Goal: Task Accomplishment & Management: Complete application form

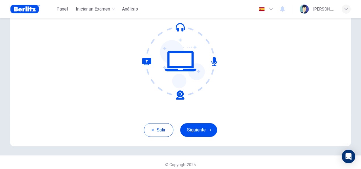
scroll to position [57, 0]
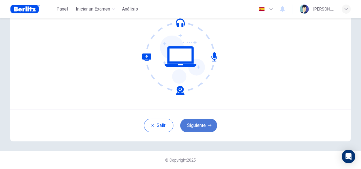
click at [199, 121] on button "Siguiente" at bounding box center [198, 125] width 37 height 14
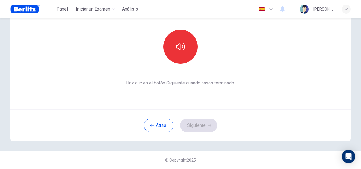
scroll to position [28, 0]
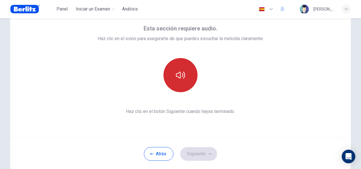
click at [180, 72] on icon "button" at bounding box center [180, 74] width 9 height 9
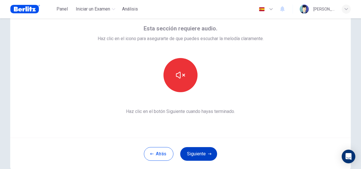
click at [199, 152] on button "Siguiente" at bounding box center [198, 154] width 37 height 14
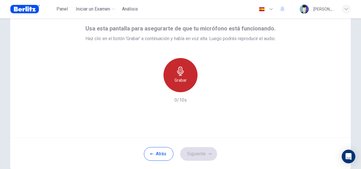
click at [184, 75] on div "Grabar" at bounding box center [180, 75] width 34 height 34
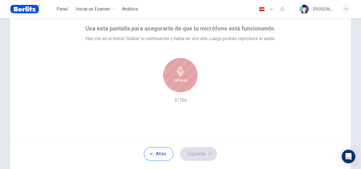
click at [180, 73] on icon "button" at bounding box center [180, 70] width 7 height 9
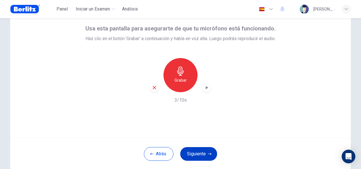
click at [193, 153] on button "Siguiente" at bounding box center [198, 154] width 37 height 14
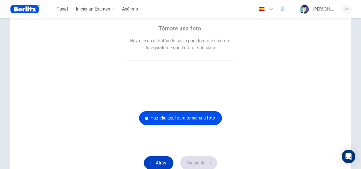
click at [156, 158] on button "Atrás" at bounding box center [159, 163] width 30 height 14
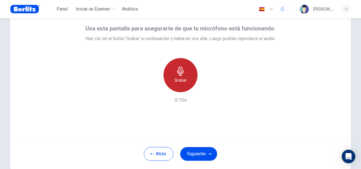
click at [176, 73] on icon "button" at bounding box center [180, 70] width 9 height 9
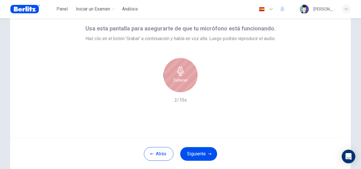
click at [180, 71] on icon "button" at bounding box center [180, 70] width 7 height 9
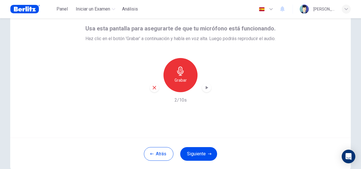
click at [206, 88] on icon "button" at bounding box center [207, 87] width 3 height 3
click at [205, 85] on icon "button" at bounding box center [207, 88] width 6 height 6
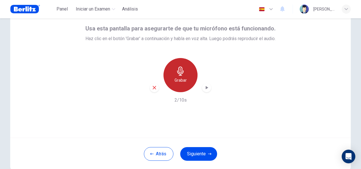
click at [181, 79] on h6 "Grabar" at bounding box center [180, 80] width 12 height 7
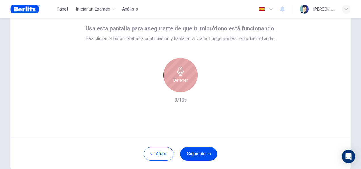
click at [181, 78] on h6 "Detener" at bounding box center [180, 80] width 14 height 7
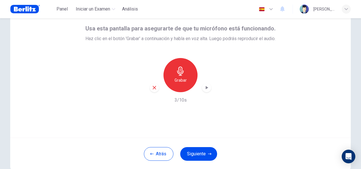
click at [207, 88] on icon "button" at bounding box center [207, 88] width 6 height 6
click at [204, 89] on icon "button" at bounding box center [207, 88] width 6 height 6
click at [174, 100] on h6 "3/10s" at bounding box center [180, 99] width 12 height 7
click at [153, 89] on icon "button" at bounding box center [154, 87] width 5 height 5
click at [180, 77] on h6 "Grabar" at bounding box center [180, 80] width 12 height 7
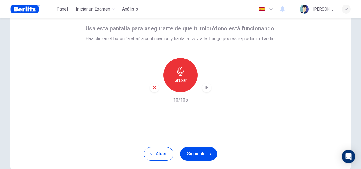
click at [208, 87] on div "button" at bounding box center [206, 87] width 9 height 9
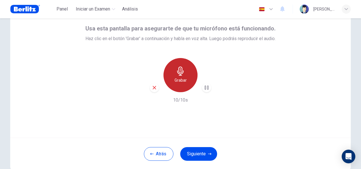
click at [191, 79] on div "Grabar" at bounding box center [180, 75] width 34 height 34
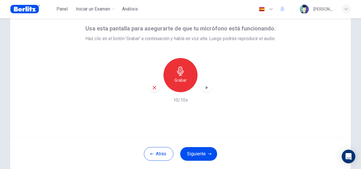
click at [205, 89] on icon "button" at bounding box center [207, 88] width 6 height 6
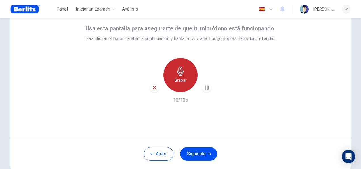
click at [182, 76] on div "Grabar" at bounding box center [180, 75] width 34 height 34
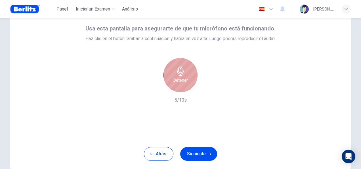
click at [178, 74] on icon "button" at bounding box center [180, 70] width 7 height 9
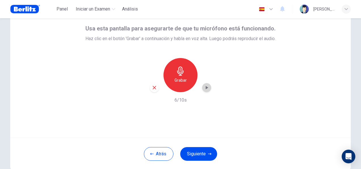
click at [206, 88] on icon "button" at bounding box center [207, 87] width 3 height 3
click at [174, 99] on h6 "6/10s" at bounding box center [180, 99] width 12 height 7
click at [176, 77] on h6 "Grabar" at bounding box center [180, 80] width 12 height 7
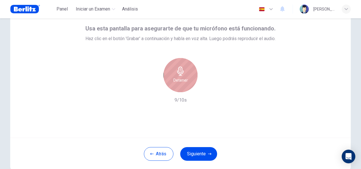
click at [179, 79] on h6 "Detener" at bounding box center [180, 80] width 14 height 7
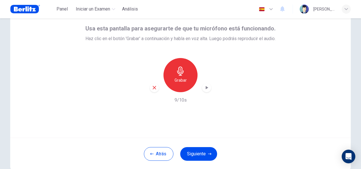
click at [152, 87] on icon "button" at bounding box center [154, 87] width 5 height 5
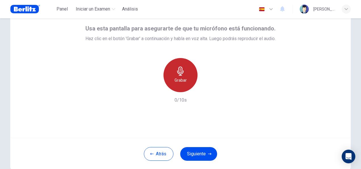
click at [179, 78] on h6 "Grabar" at bounding box center [180, 80] width 12 height 7
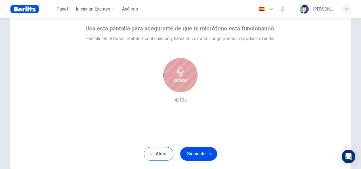
click at [176, 79] on h6 "Detener" at bounding box center [180, 80] width 14 height 7
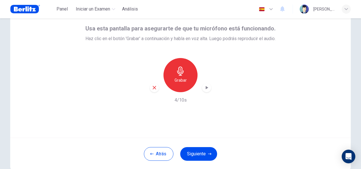
click at [208, 88] on icon "button" at bounding box center [207, 88] width 6 height 6
click at [182, 101] on h6 "4/10s" at bounding box center [180, 99] width 12 height 7
drag, startPoint x: 182, startPoint y: 101, endPoint x: 237, endPoint y: 72, distance: 61.6
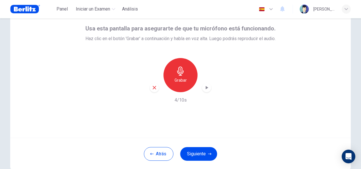
click at [237, 72] on div "Grabar 4/10s" at bounding box center [180, 80] width 190 height 45
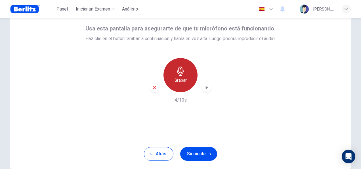
click at [180, 74] on icon "button" at bounding box center [180, 70] width 9 height 9
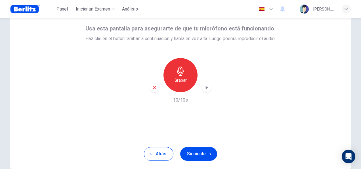
click at [205, 89] on icon "button" at bounding box center [207, 88] width 6 height 6
click at [204, 87] on icon "button" at bounding box center [207, 88] width 6 height 6
click at [185, 86] on div "Grabar" at bounding box center [180, 75] width 34 height 34
click at [177, 81] on h6 "Grabar" at bounding box center [180, 80] width 12 height 7
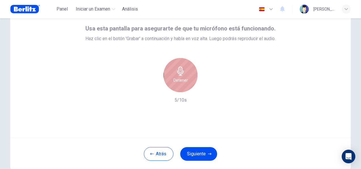
click at [176, 81] on h6 "Detener" at bounding box center [180, 80] width 14 height 7
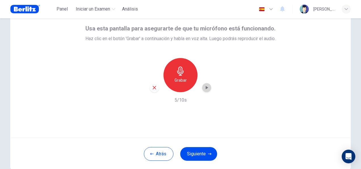
click at [207, 88] on icon "button" at bounding box center [207, 88] width 6 height 6
click at [205, 89] on icon "button" at bounding box center [207, 88] width 6 height 6
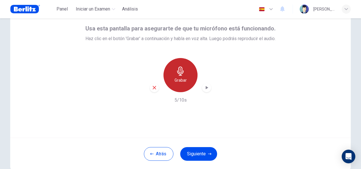
click at [176, 81] on h6 "Grabar" at bounding box center [180, 80] width 12 height 7
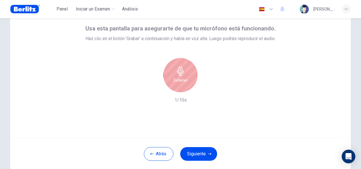
click at [180, 79] on h6 "Detener" at bounding box center [180, 80] width 14 height 7
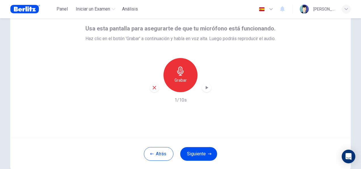
click at [180, 79] on h6 "Grabar" at bounding box center [180, 80] width 12 height 7
click at [208, 89] on icon "button" at bounding box center [207, 88] width 6 height 6
drag, startPoint x: 211, startPoint y: 112, endPoint x: 199, endPoint y: 106, distance: 13.0
click at [211, 112] on div "Usa esta pantalla para asegurarte de que tu micrófono está funcionando. Haz cli…" at bounding box center [180, 69] width 340 height 136
click at [175, 99] on h6 "10/10s" at bounding box center [180, 99] width 15 height 7
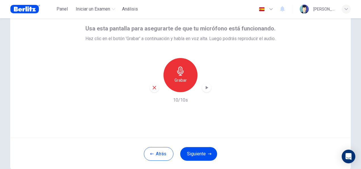
click at [173, 73] on div "Grabar" at bounding box center [180, 75] width 34 height 34
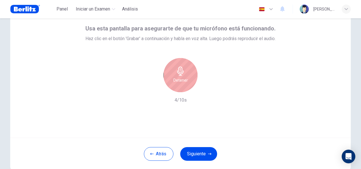
click at [197, 86] on div "Detener" at bounding box center [180, 75] width 61 height 34
click at [180, 83] on h6 "Detener" at bounding box center [180, 80] width 14 height 7
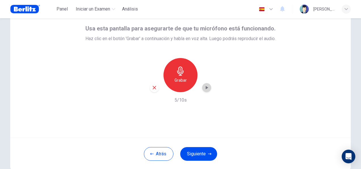
click at [206, 88] on icon "button" at bounding box center [207, 87] width 3 height 3
click at [180, 99] on h6 "5/10s" at bounding box center [180, 99] width 12 height 7
click at [205, 91] on div "button" at bounding box center [206, 87] width 9 height 9
click at [195, 151] on button "Siguiente" at bounding box center [198, 154] width 37 height 14
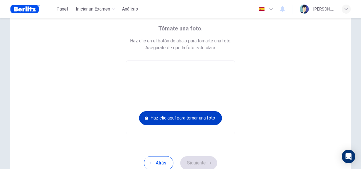
click at [178, 117] on button "Haz clic aquí para tomar una foto" at bounding box center [180, 118] width 83 height 14
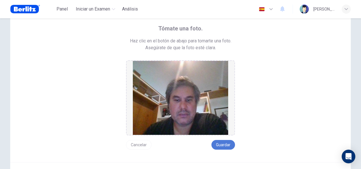
click at [221, 144] on button "Guardar" at bounding box center [223, 145] width 24 height 10
click at [226, 145] on button "Guardar" at bounding box center [223, 145] width 24 height 10
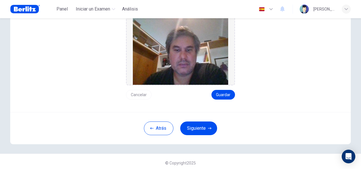
scroll to position [81, 0]
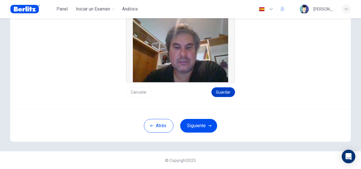
click at [225, 91] on button "Guardar" at bounding box center [223, 92] width 24 height 10
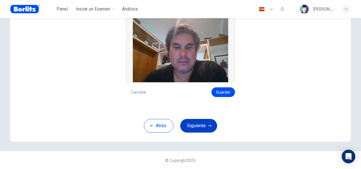
click at [195, 125] on button "Siguiente" at bounding box center [198, 126] width 37 height 14
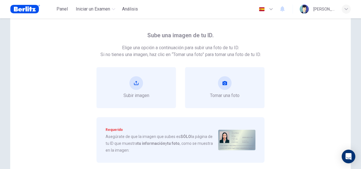
scroll to position [31, 0]
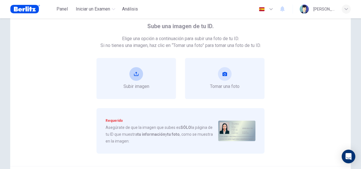
click at [136, 73] on icon "upload" at bounding box center [136, 73] width 5 height 5
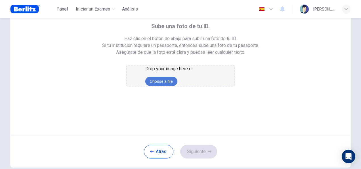
click at [174, 86] on button "Choose a file" at bounding box center [161, 81] width 32 height 9
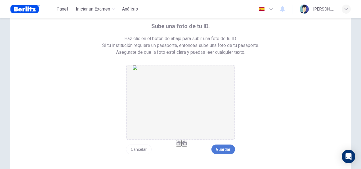
click at [224, 148] on button "Guardar" at bounding box center [223, 149] width 24 height 10
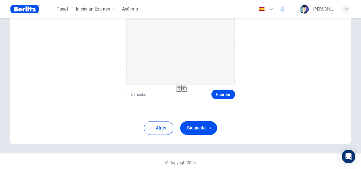
scroll to position [88, 0]
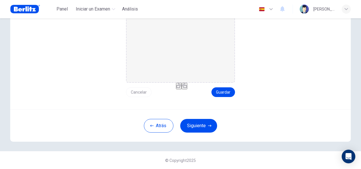
click at [186, 88] on icon "button" at bounding box center [184, 85] width 5 height 5
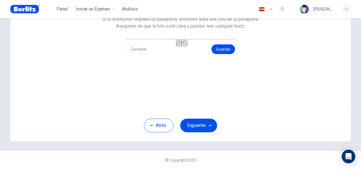
click at [186, 46] on button "button" at bounding box center [185, 43] width 6 height 7
click at [186, 45] on icon "button" at bounding box center [184, 42] width 5 height 5
click at [220, 54] on button "Guardar" at bounding box center [223, 49] width 24 height 10
click at [201, 127] on button "Siguiente" at bounding box center [198, 125] width 37 height 14
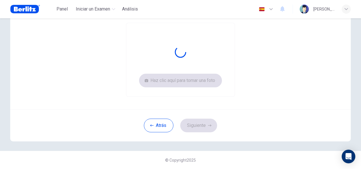
scroll to position [66, 0]
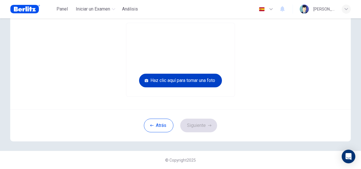
click at [191, 79] on button "Haz clic aquí para tomar una foto" at bounding box center [180, 80] width 83 height 14
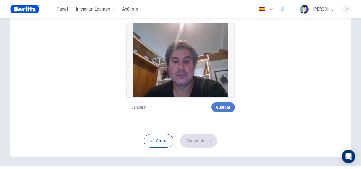
click at [227, 105] on button "Guardar" at bounding box center [223, 107] width 24 height 10
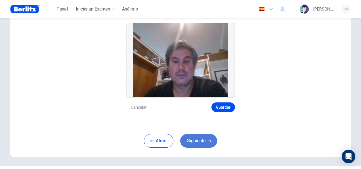
click at [198, 142] on button "Siguiente" at bounding box center [198, 141] width 37 height 14
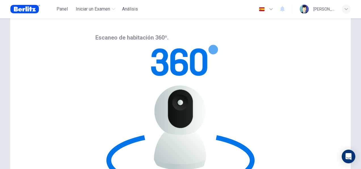
scroll to position [28, 0]
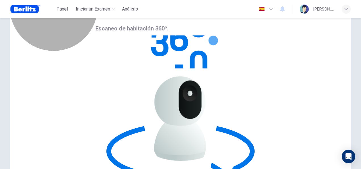
drag, startPoint x: 273, startPoint y: 77, endPoint x: 259, endPoint y: 79, distance: 14.1
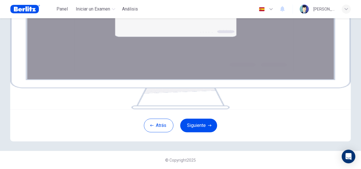
scroll to position [113, 0]
click at [200, 126] on button "Siguiente" at bounding box center [198, 125] width 37 height 14
click at [209, 120] on button "Siguiente" at bounding box center [198, 125] width 37 height 14
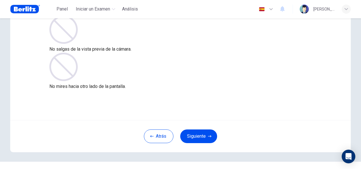
scroll to position [57, 0]
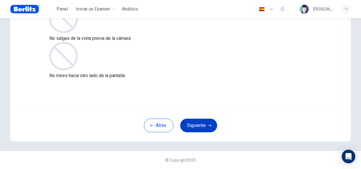
click at [194, 122] on button "Siguiente" at bounding box center [198, 125] width 37 height 14
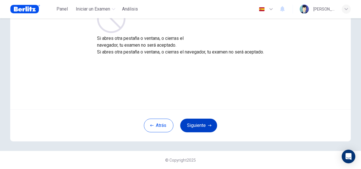
click at [197, 124] on button "Siguiente" at bounding box center [198, 125] width 37 height 14
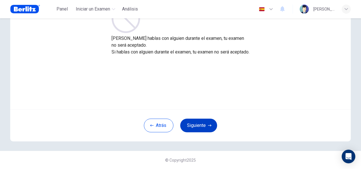
click at [198, 126] on button "Siguiente" at bounding box center [198, 125] width 37 height 14
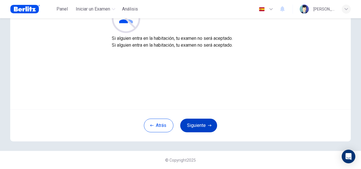
click at [198, 126] on button "Siguiente" at bounding box center [198, 125] width 37 height 14
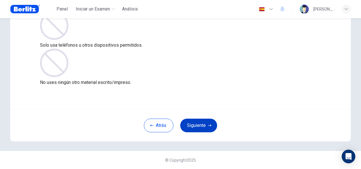
click at [190, 123] on button "Siguiente" at bounding box center [198, 125] width 37 height 14
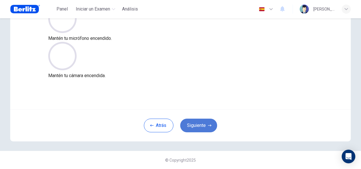
click at [188, 121] on button "Siguiente" at bounding box center [198, 125] width 37 height 14
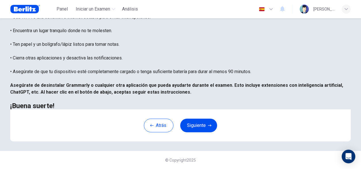
scroll to position [129, 0]
click at [144, 94] on div "Estás a punto de comenzar el examen Colocación . Antes de comenzar el examen: •…" at bounding box center [180, 27] width 340 height 163
click at [197, 128] on button "Siguiente" at bounding box center [198, 125] width 37 height 14
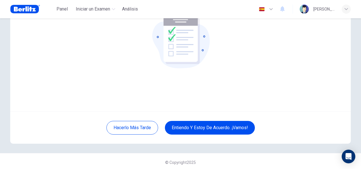
scroll to position [57, 0]
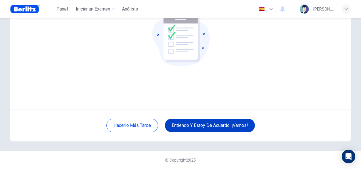
click at [208, 122] on button "Entiendo y estoy de acuerdo. ¡Vamos!" at bounding box center [210, 125] width 90 height 14
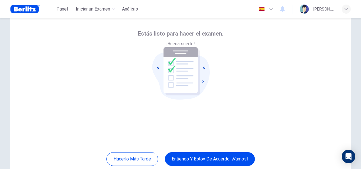
scroll to position [0, 0]
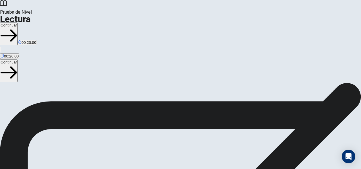
scroll to position [113, 0]
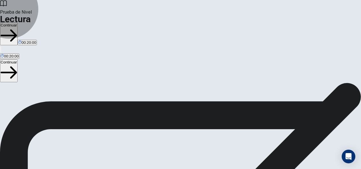
click at [18, 59] on button "Continuar" at bounding box center [9, 70] width 18 height 23
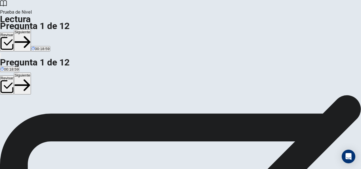
scroll to position [28, 0]
click at [31, 72] on button "Siguiente" at bounding box center [22, 83] width 17 height 22
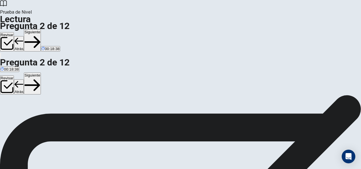
scroll to position [28, 0]
click at [41, 72] on button "Siguiente" at bounding box center [32, 83] width 17 height 22
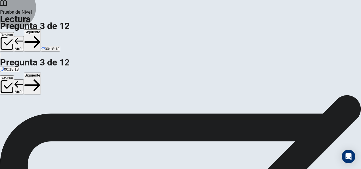
click at [41, 72] on button "Siguiente" at bounding box center [32, 83] width 17 height 22
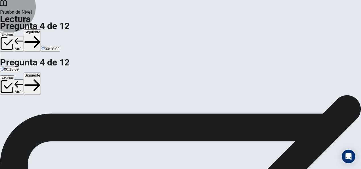
click at [41, 72] on button "Siguiente" at bounding box center [32, 83] width 17 height 22
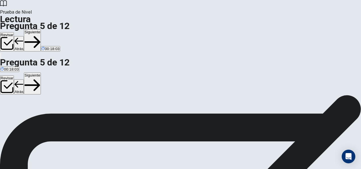
click at [41, 72] on button "Siguiente" at bounding box center [32, 83] width 17 height 22
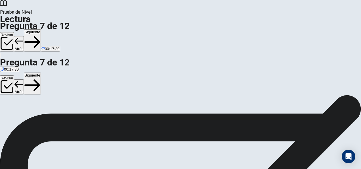
scroll to position [28, 0]
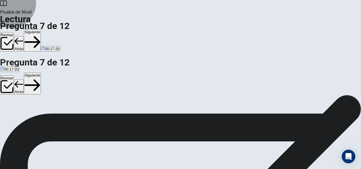
click at [41, 72] on button "Siguiente" at bounding box center [32, 83] width 17 height 22
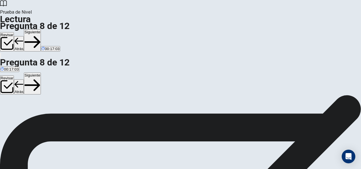
click at [41, 72] on button "Siguiente" at bounding box center [32, 83] width 17 height 22
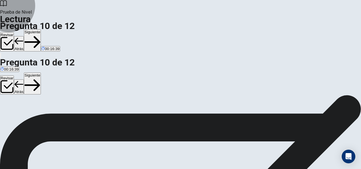
click at [41, 72] on button "Siguiente" at bounding box center [32, 83] width 17 height 22
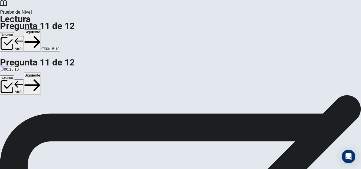
click at [41, 72] on button "Siguiente" at bounding box center [32, 83] width 17 height 22
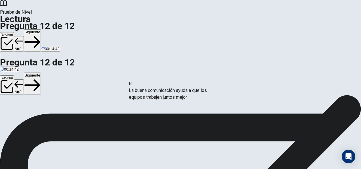
drag, startPoint x: 56, startPoint y: 90, endPoint x: 169, endPoint y: 95, distance: 113.6
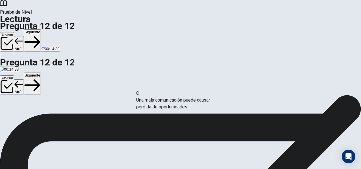
drag, startPoint x: 51, startPoint y: 89, endPoint x: 161, endPoint y: 101, distance: 110.8
drag, startPoint x: 58, startPoint y: 100, endPoint x: 162, endPoint y: 128, distance: 107.4
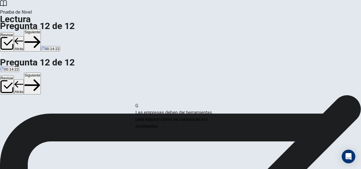
drag, startPoint x: 52, startPoint y: 107, endPoint x: 170, endPoint y: 119, distance: 118.6
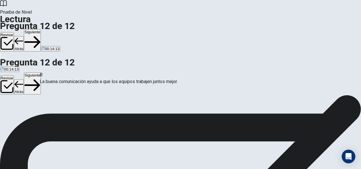
scroll to position [0, 0]
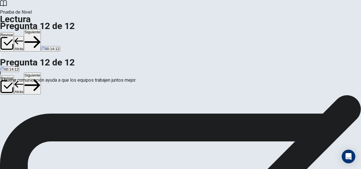
drag, startPoint x: 162, startPoint y: 85, endPoint x: 43, endPoint y: 81, distance: 118.7
drag, startPoint x: 45, startPoint y: 138, endPoint x: 158, endPoint y: 132, distance: 113.1
click at [41, 72] on button "Siguiente" at bounding box center [32, 83] width 17 height 22
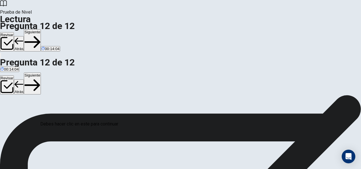
scroll to position [52, 0]
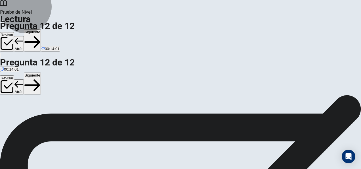
drag, startPoint x: 209, startPoint y: 148, endPoint x: 207, endPoint y: 135, distance: 13.0
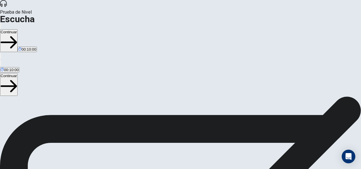
scroll to position [0, 0]
click at [18, 73] on button "Continuar" at bounding box center [9, 84] width 18 height 23
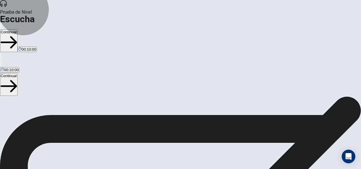
click at [18, 73] on button "Continuar" at bounding box center [9, 84] width 18 height 23
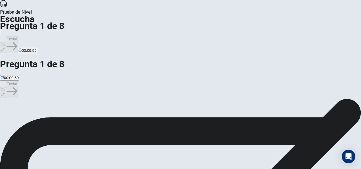
scroll to position [29, 0]
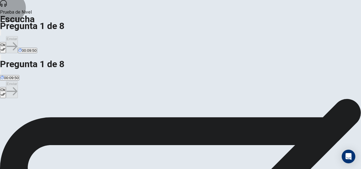
click at [6, 87] on button "Ok" at bounding box center [3, 92] width 6 height 11
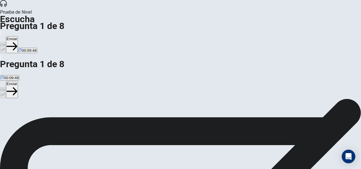
click at [18, 81] on button "Enviar" at bounding box center [12, 89] width 12 height 17
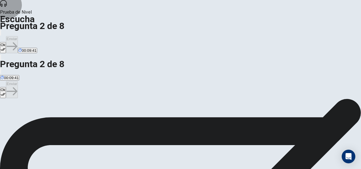
click at [6, 87] on button "Ok" at bounding box center [3, 92] width 6 height 11
click at [18, 81] on button "Enviar" at bounding box center [12, 89] width 12 height 17
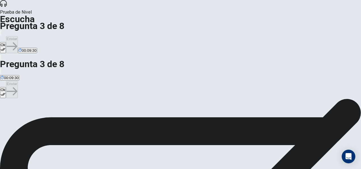
click at [6, 87] on button "Ok" at bounding box center [3, 92] width 6 height 11
click at [18, 81] on button "Enviar" at bounding box center [12, 89] width 12 height 17
click at [6, 87] on button "Ok" at bounding box center [3, 92] width 6 height 11
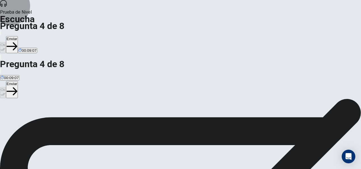
click at [18, 81] on button "Enviar" at bounding box center [12, 89] width 12 height 17
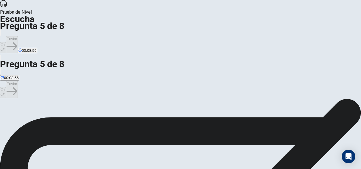
scroll to position [64, 0]
click at [6, 87] on button "Ok" at bounding box center [3, 92] width 6 height 11
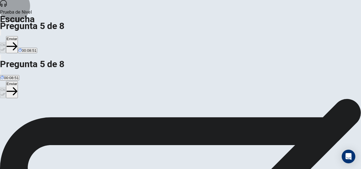
click at [18, 81] on button "Enviar" at bounding box center [12, 89] width 12 height 17
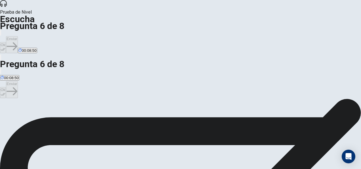
scroll to position [29, 0]
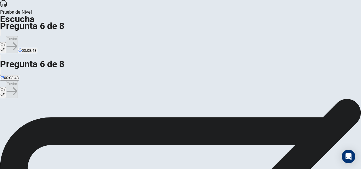
click at [6, 87] on button "Ok" at bounding box center [3, 92] width 6 height 11
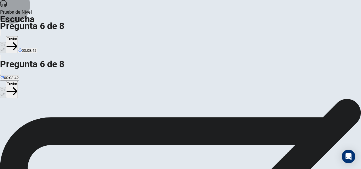
click at [18, 81] on button "Enviar" at bounding box center [12, 89] width 12 height 17
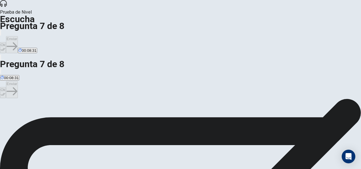
click at [5, 92] on icon "button" at bounding box center [3, 94] width 5 height 5
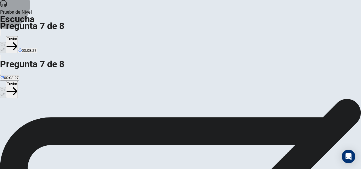
click at [18, 81] on button "Enviar" at bounding box center [12, 89] width 12 height 17
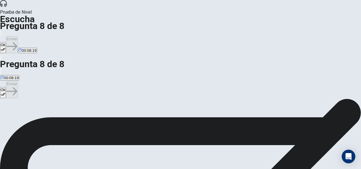
click at [6, 87] on button "Ok" at bounding box center [3, 92] width 6 height 11
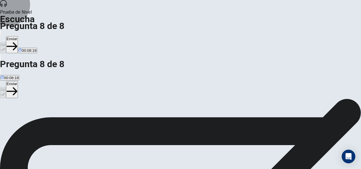
click at [18, 81] on button "Enviar" at bounding box center [12, 89] width 12 height 17
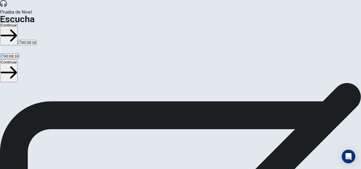
scroll to position [78, 0]
click at [18, 59] on button "Continuar" at bounding box center [9, 70] width 18 height 23
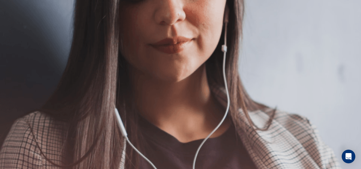
scroll to position [172, 0]
click at [18, 66] on button "Continuar" at bounding box center [9, 77] width 18 height 23
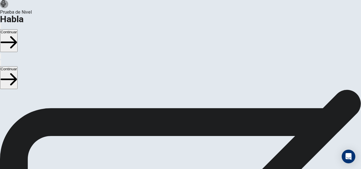
click at [18, 66] on button "Continuar" at bounding box center [9, 77] width 18 height 23
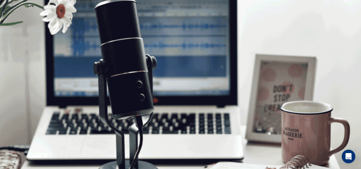
scroll to position [172, 0]
click at [18, 66] on button "Continuar" at bounding box center [9, 77] width 18 height 23
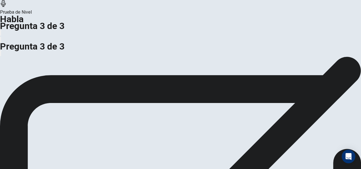
scroll to position [28, 0]
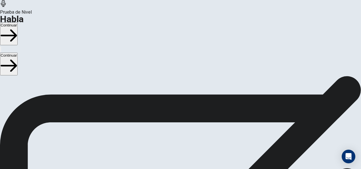
scroll to position [57, 0]
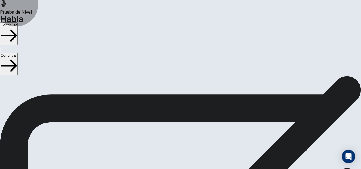
click at [18, 52] on button "Continuar" at bounding box center [9, 63] width 18 height 23
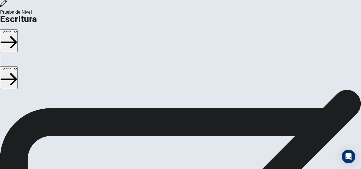
scroll to position [23, 0]
click at [18, 66] on button "Continuar" at bounding box center [9, 77] width 18 height 23
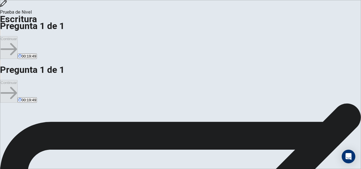
scroll to position [0, 0]
type textarea "**********"
click at [18, 80] on button "Continuar" at bounding box center [9, 91] width 18 height 23
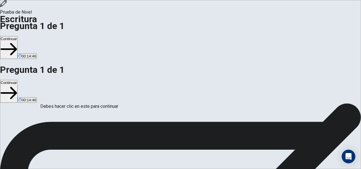
scroll to position [52, 0]
